Goal: Transaction & Acquisition: Purchase product/service

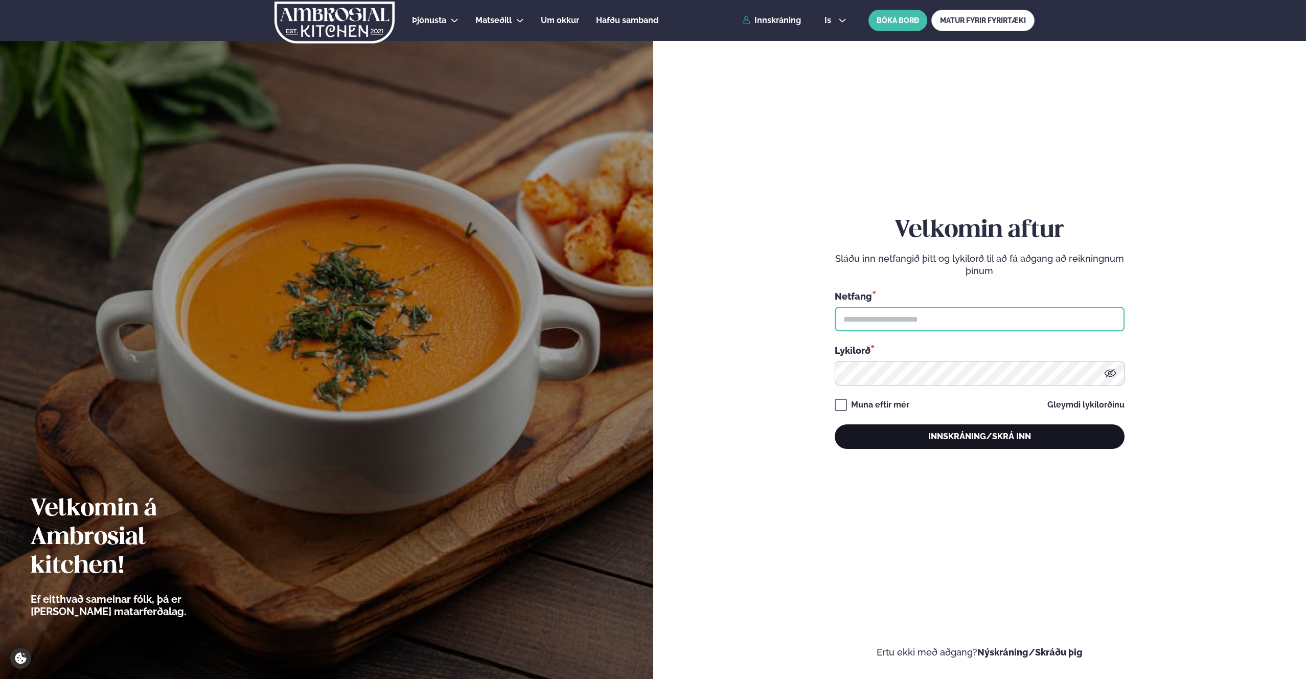
type input "**********"
click at [993, 440] on button "Innskráning/Skrá inn" at bounding box center [980, 436] width 290 height 25
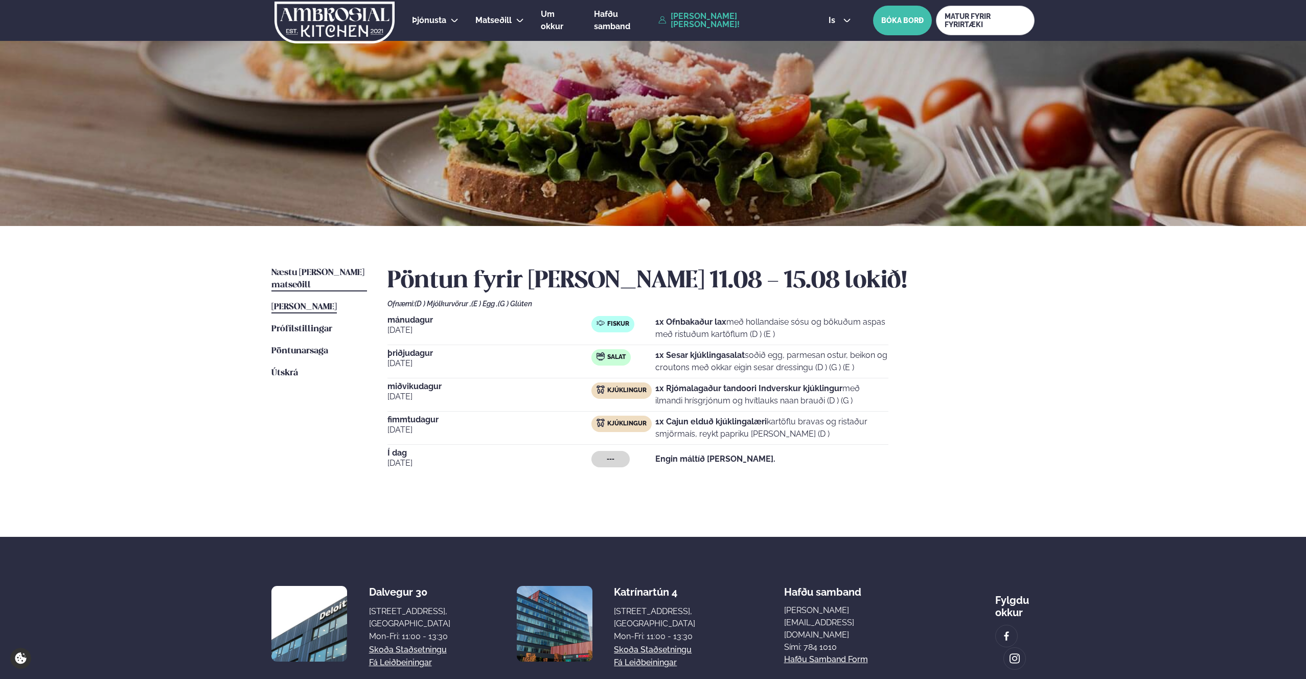
click at [310, 278] on link "Næstu [PERSON_NAME] matseðill Næsta vika" at bounding box center [319, 279] width 96 height 25
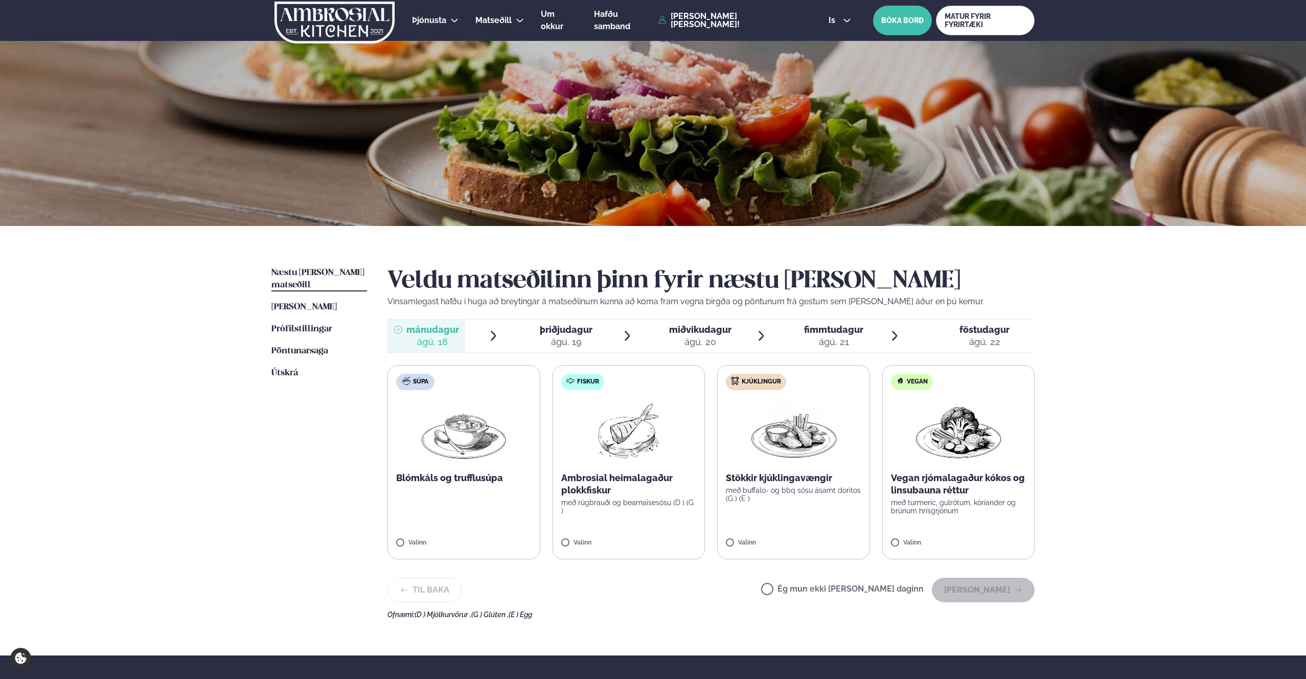
click at [653, 469] on label "Fiskur Ambrosial heimalagaður plokkfiskur með rúgbrauði og bearnaisesósu (D ) (…" at bounding box center [629, 462] width 153 height 194
click at [1020, 586] on icon "button" at bounding box center [1018, 590] width 8 height 8
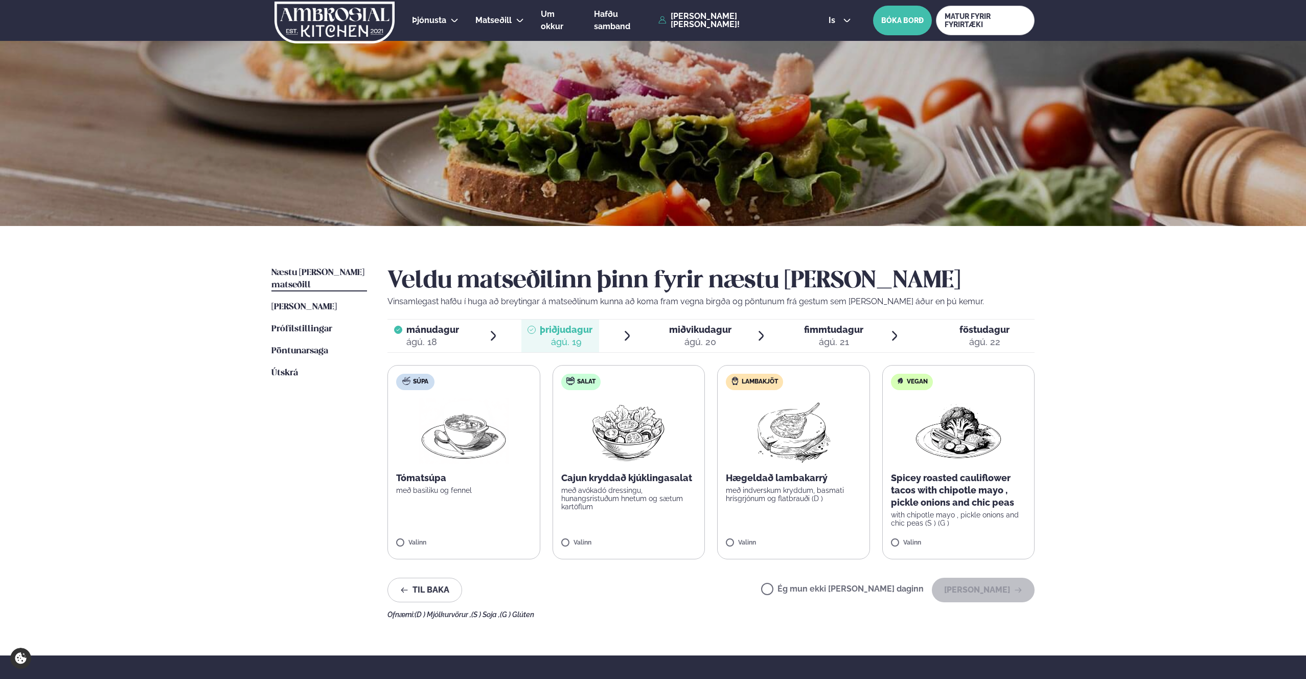
click at [766, 487] on p "með indverskum kryddum, basmati hrísgrjónum og flatbrauði (D )" at bounding box center [793, 494] width 135 height 16
drag, startPoint x: 697, startPoint y: 525, endPoint x: 722, endPoint y: 530, distance: 25.0
click at [700, 526] on label "Salat Cajun kryddað kjúklingasalat með avókadó dressingu, hunangsristuðum hnetu…" at bounding box center [629, 462] width 153 height 194
click at [1005, 590] on button "[PERSON_NAME]" at bounding box center [983, 590] width 103 height 25
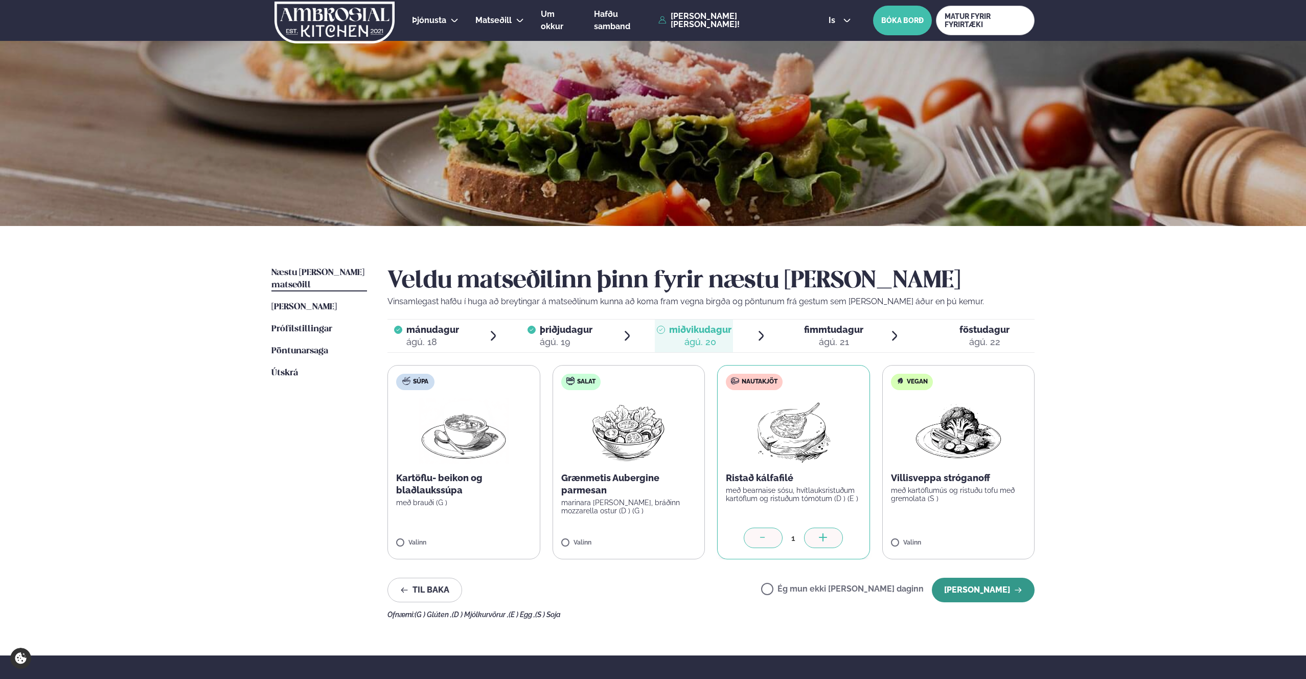
click at [994, 588] on button "[PERSON_NAME]" at bounding box center [983, 590] width 103 height 25
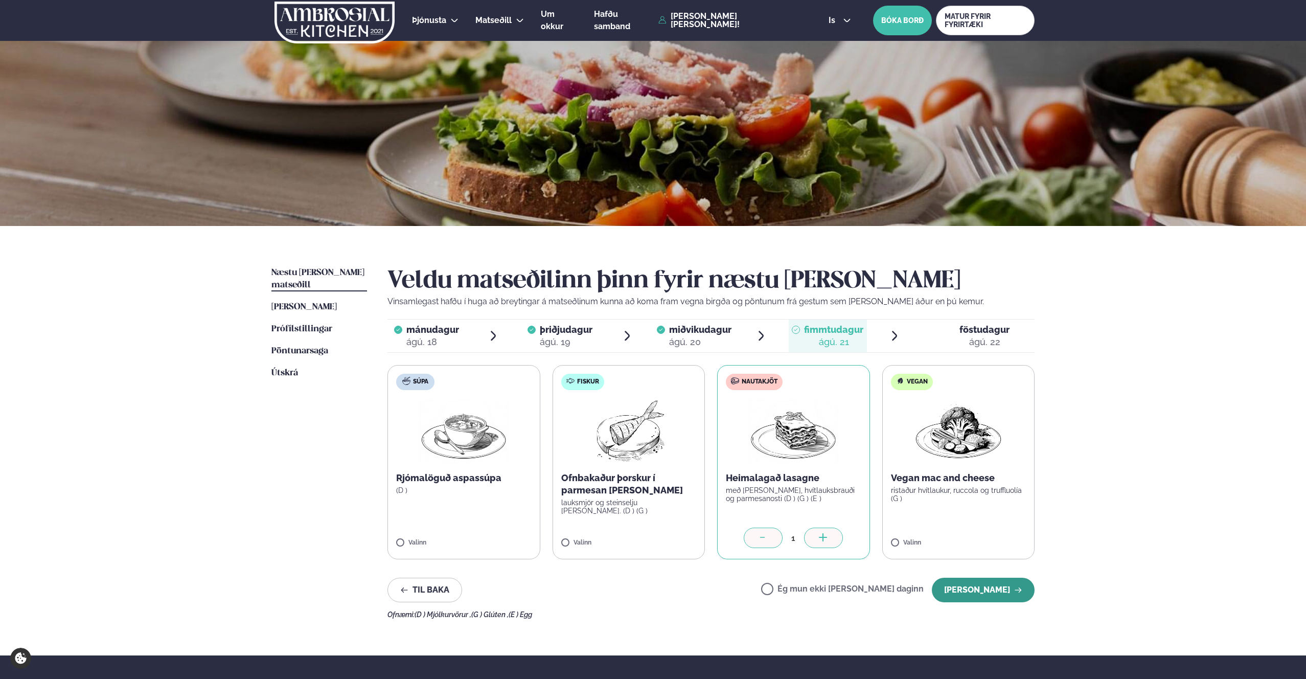
click at [985, 593] on button "[PERSON_NAME]" at bounding box center [983, 590] width 103 height 25
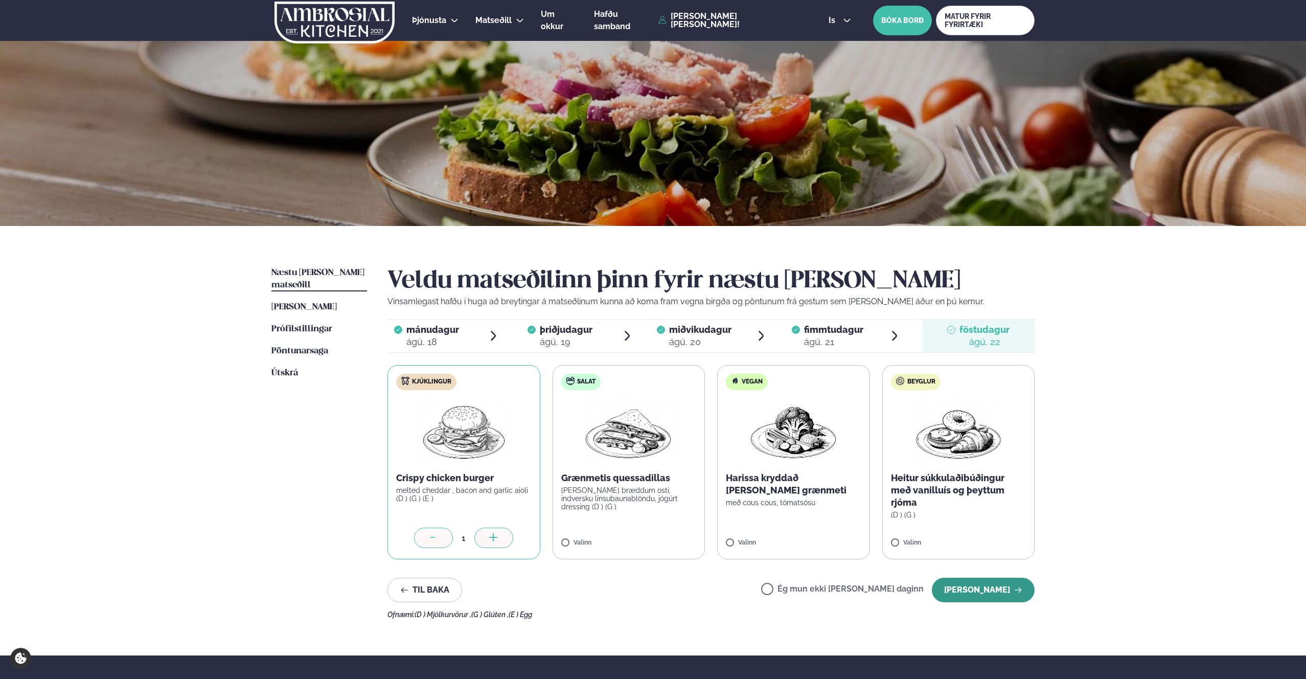
click at [988, 585] on button "[PERSON_NAME]" at bounding box center [983, 590] width 103 height 25
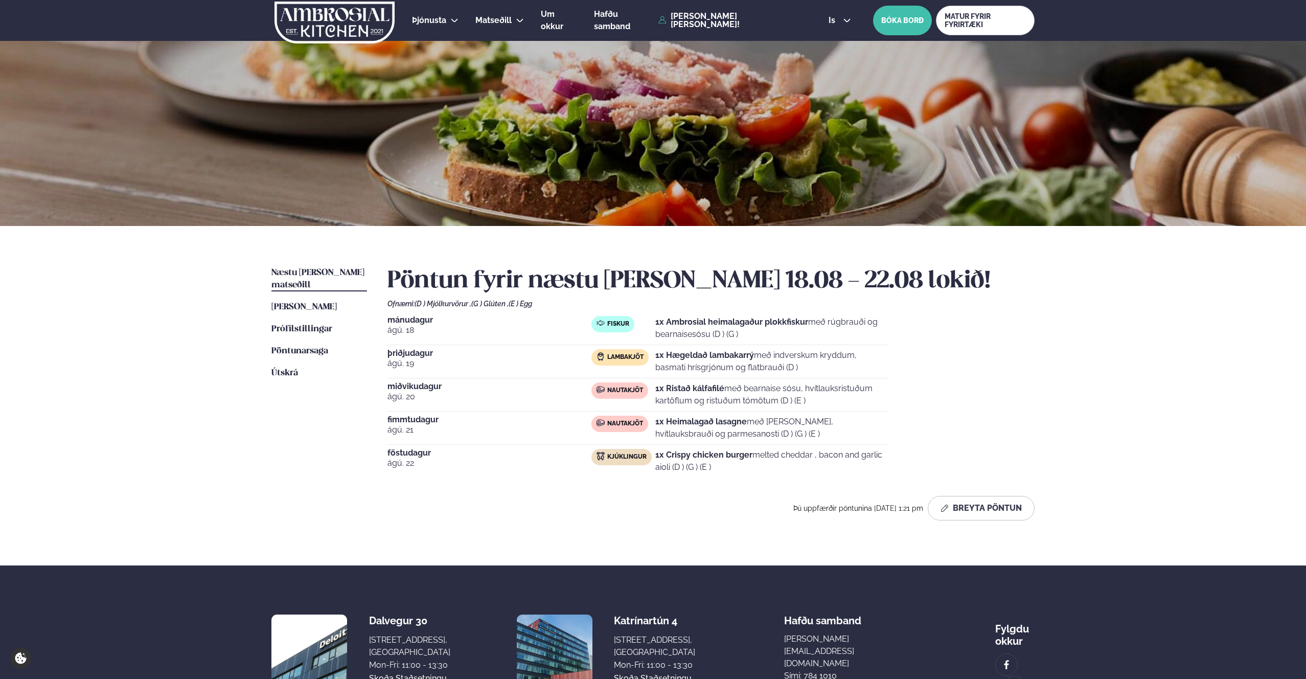
click at [1262, 383] on div "Þjónusta Hádegismatur fyrir fyrirtæki Fyrirtækja veitingar Einkapartý Matseðill…" at bounding box center [653, 388] width 1306 height 777
click at [1089, 246] on div "Þjónusta Hádegismatur fyrir fyrirtæki Fyrirtækja veitingar Einkapartý Matseðill…" at bounding box center [653, 388] width 1306 height 777
click at [1120, 227] on div "Þjónusta Hádegismatur fyrir fyrirtæki Fyrirtækja veitingar Einkapartý Matseðill…" at bounding box center [653, 388] width 1306 height 777
click at [1141, 226] on div "Þjónusta Hádegismatur fyrir fyrirtæki Fyrirtækja veitingar Einkapartý Matseðill…" at bounding box center [653, 388] width 1306 height 777
